Goal: Task Accomplishment & Management: Complete application form

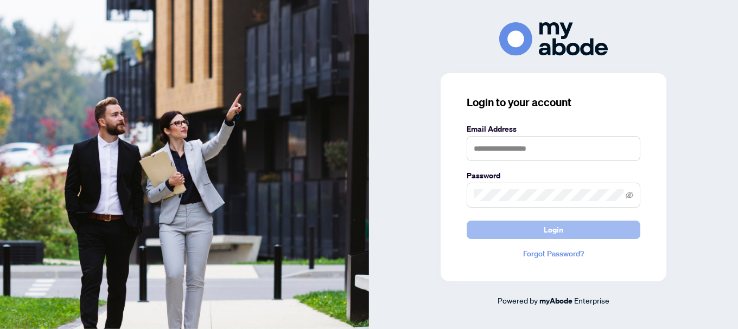
click at [548, 234] on span "Login" at bounding box center [553, 229] width 20 height 17
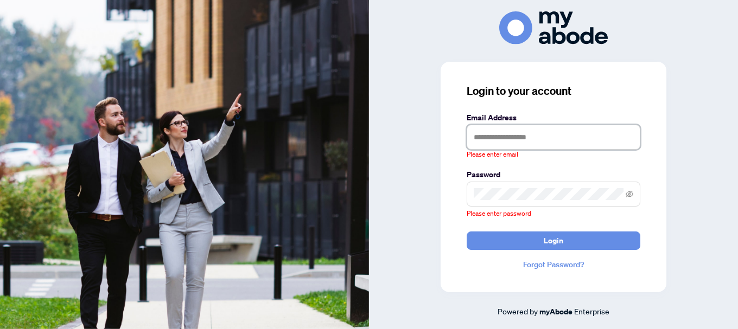
click at [543, 141] on input "text" at bounding box center [553, 137] width 174 height 25
type input "**********"
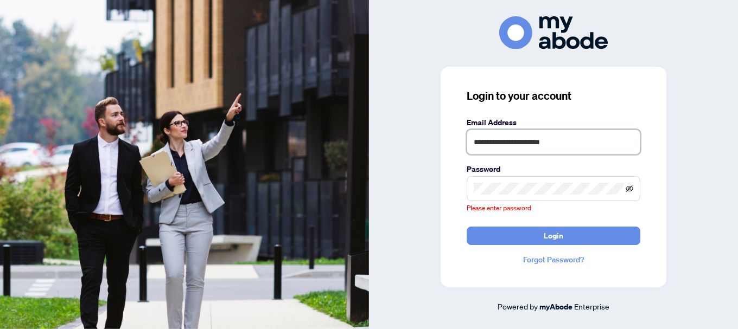
click at [627, 189] on icon "eye-invisible" at bounding box center [629, 189] width 8 height 8
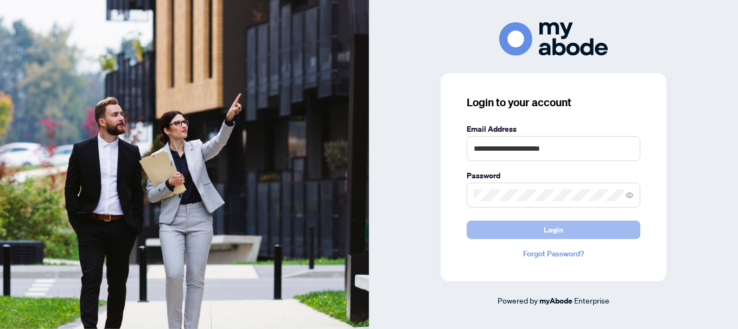
click at [556, 232] on span "Login" at bounding box center [553, 229] width 20 height 17
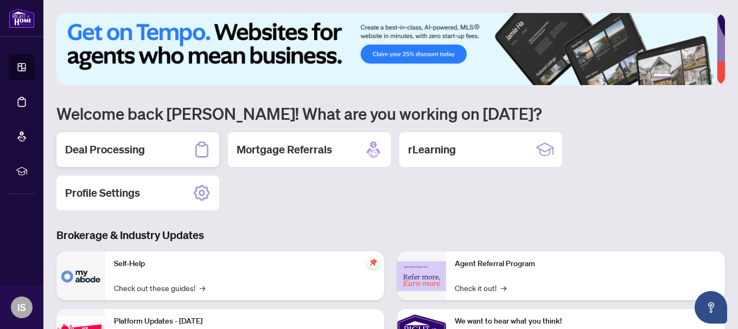
click at [154, 153] on div "Deal Processing" at bounding box center [137, 149] width 163 height 35
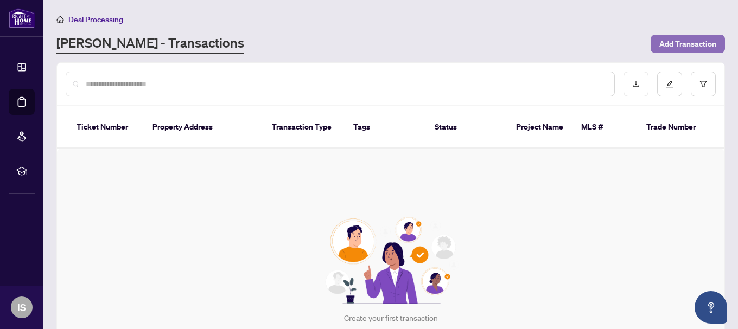
click at [670, 43] on span "Add Transaction" at bounding box center [687, 43] width 57 height 17
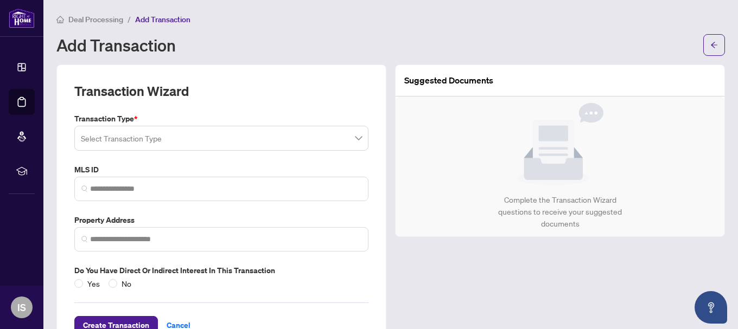
click at [313, 268] on label "Do you have direct or indirect interest in this transaction" at bounding box center [221, 271] width 294 height 12
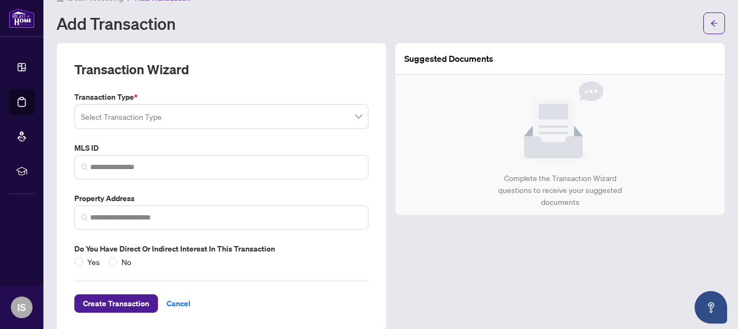
scroll to position [36, 0]
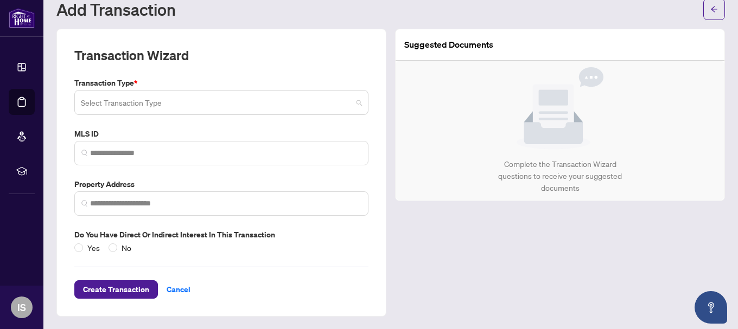
click at [354, 101] on span at bounding box center [221, 102] width 281 height 21
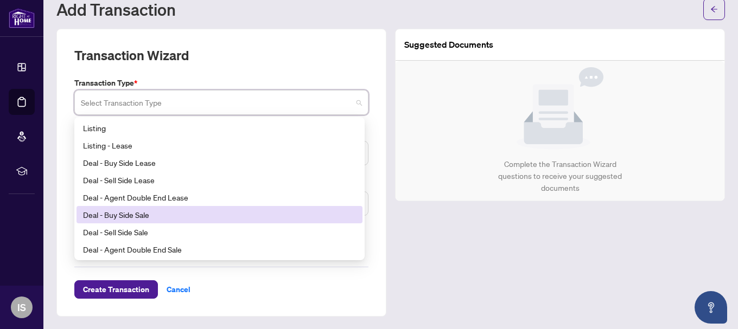
click at [130, 216] on div "Deal - Buy Side Sale" at bounding box center [219, 215] width 273 height 12
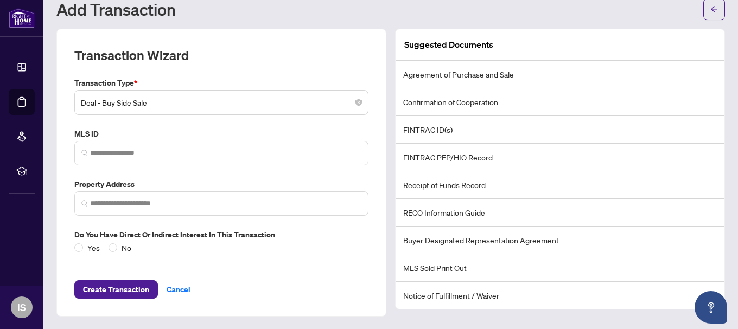
click at [318, 242] on div "Yes No" at bounding box center [221, 248] width 294 height 12
